Goal: Find specific fact: Find specific fact

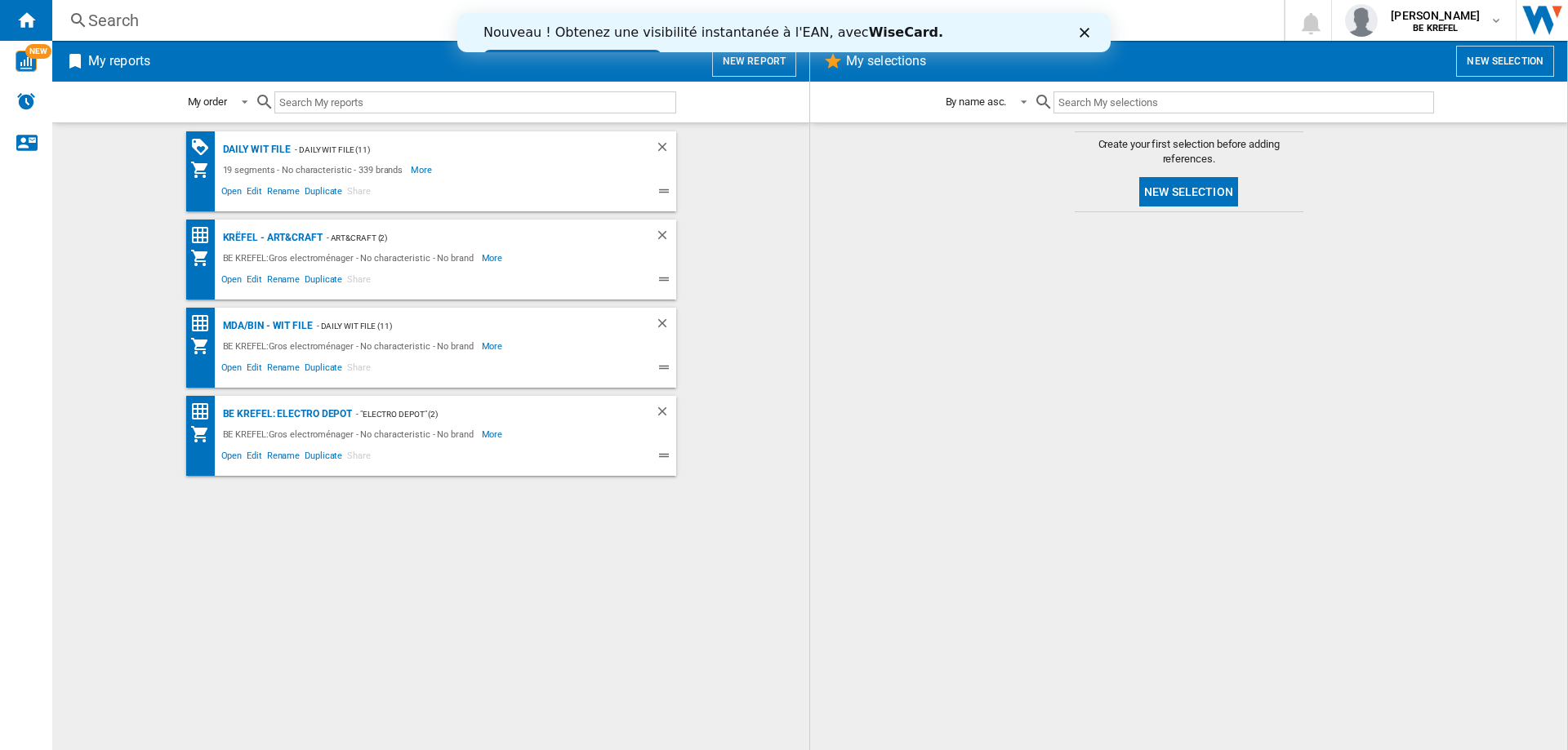
click at [126, 20] on div "Search" at bounding box center [665, 20] width 1153 height 23
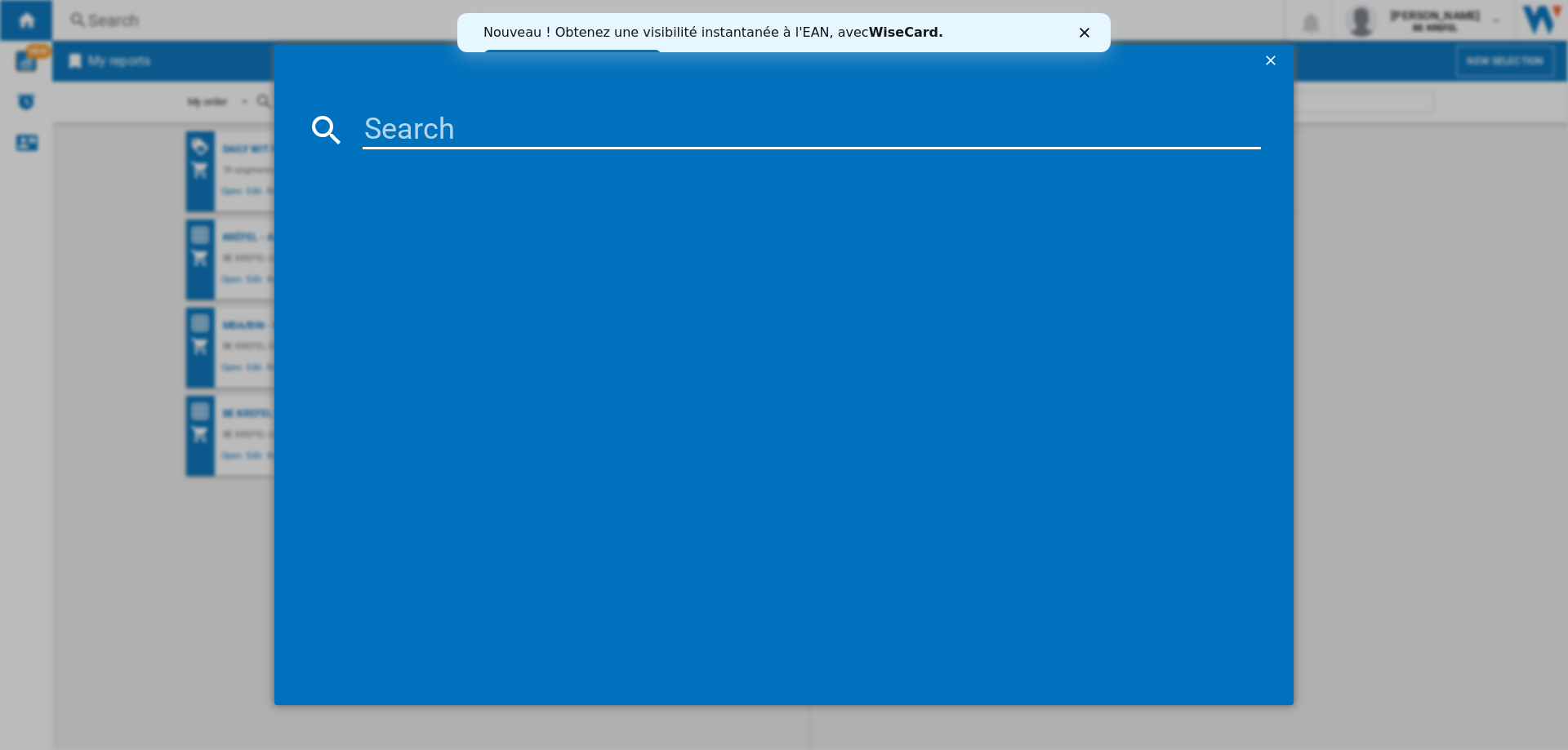
click at [508, 129] on input at bounding box center [812, 129] width 898 height 39
type input "21009674"
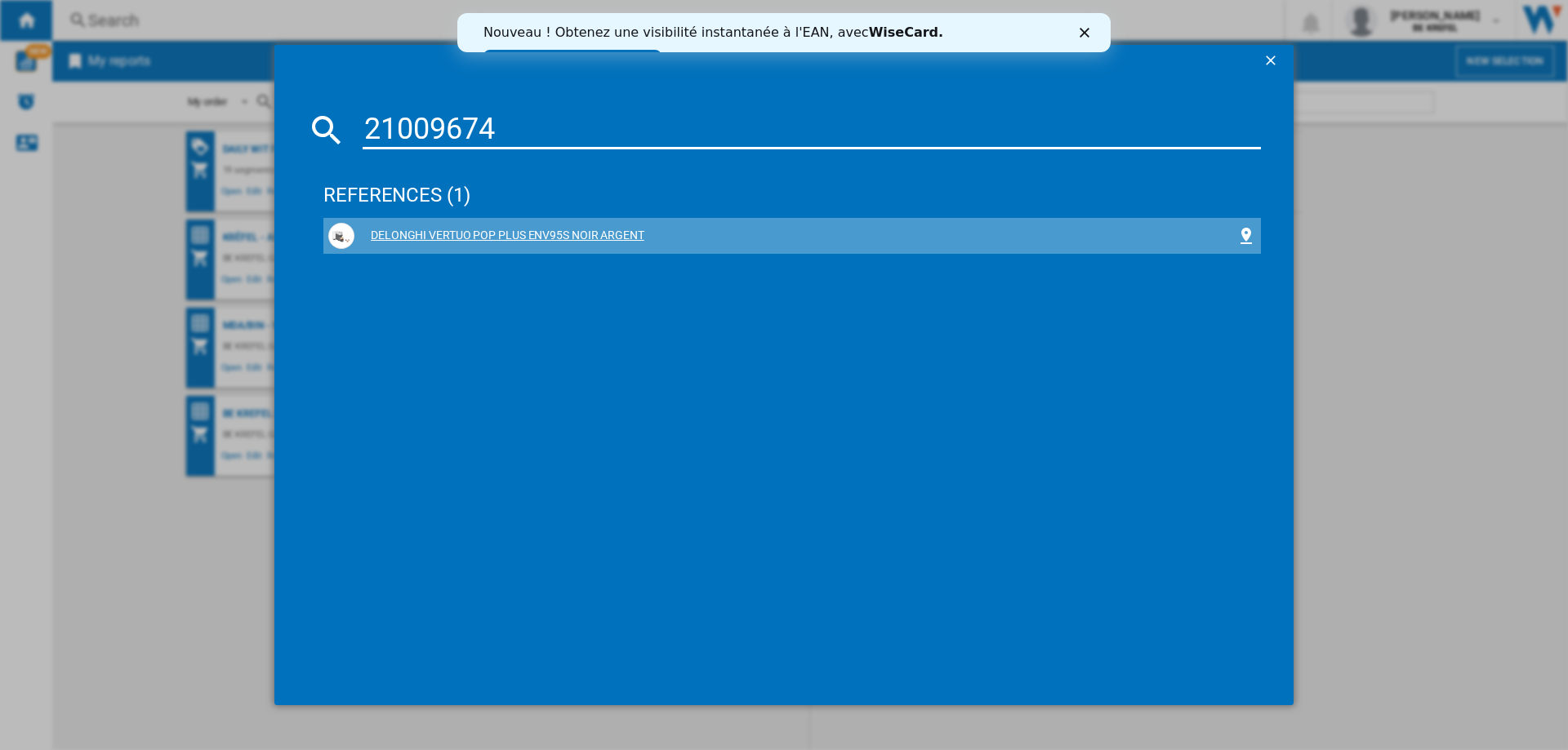
click at [518, 228] on div "DELONGHI VERTUO POP PLUS ENV95S NOIR ARGENT" at bounding box center [795, 235] width 882 height 16
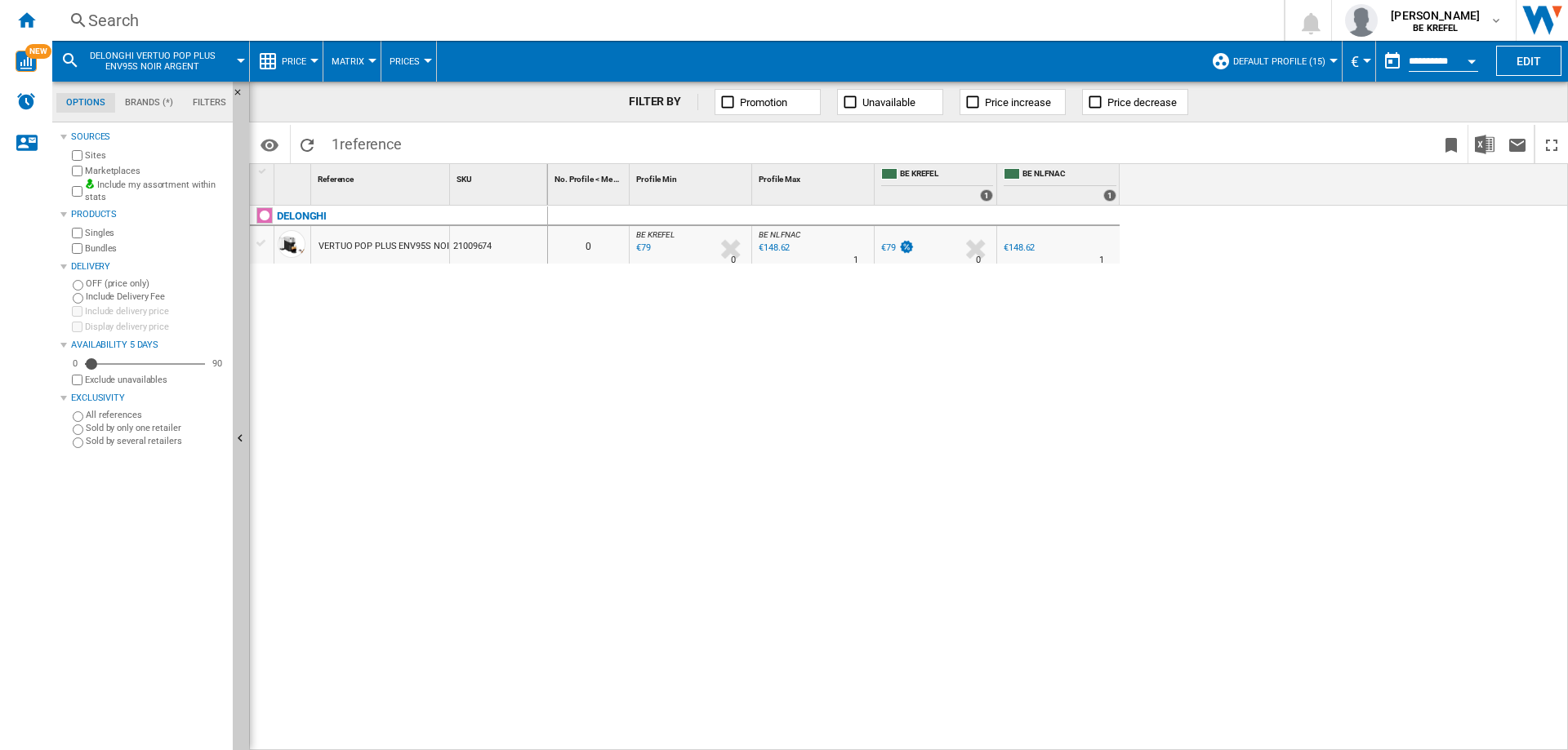
click at [121, 16] on div "Search" at bounding box center [665, 20] width 1153 height 23
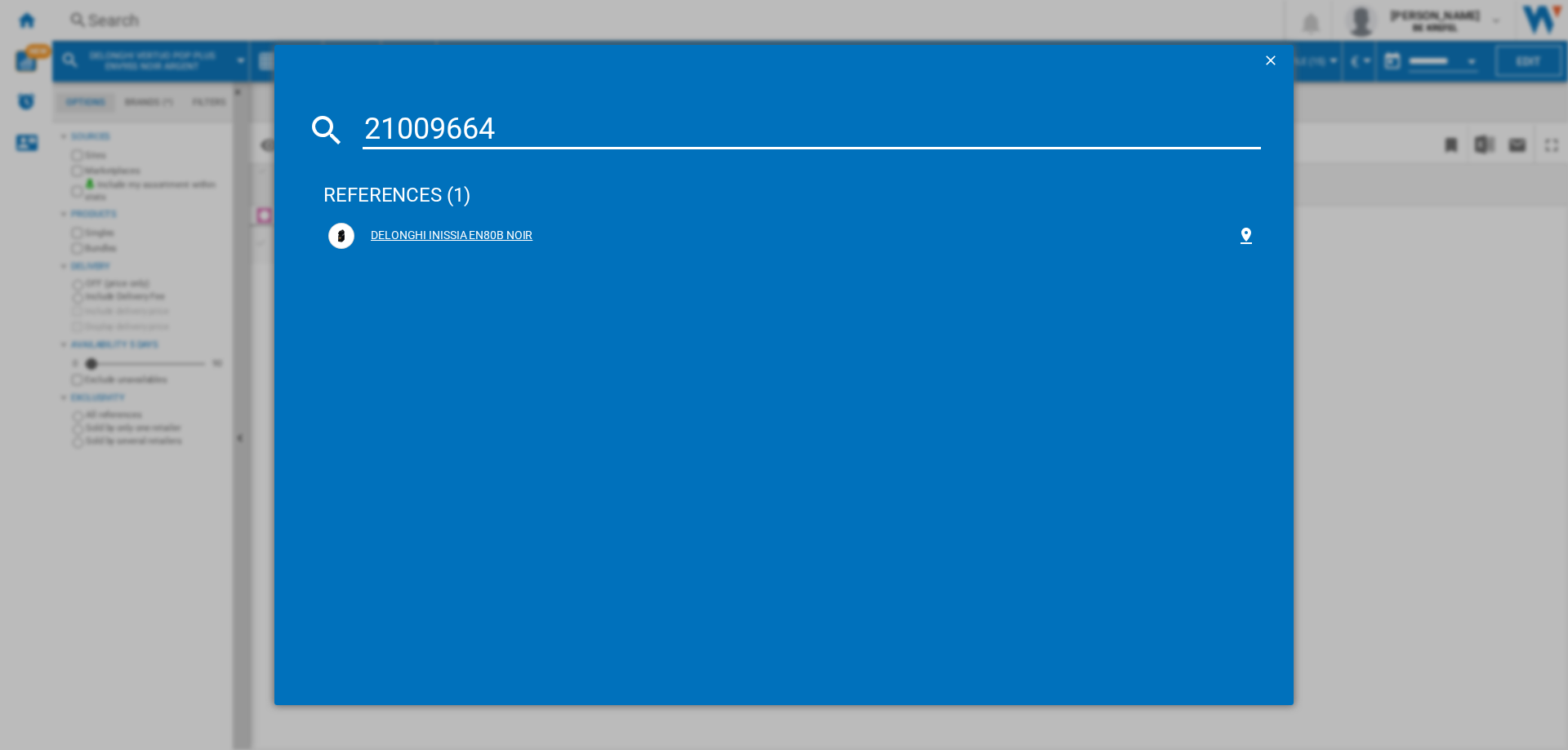
type input "21009664"
click at [438, 236] on div "DELONGHI INISSIA EN80B NOIR" at bounding box center [795, 235] width 882 height 16
